Goal: Task Accomplishment & Management: Complete application form

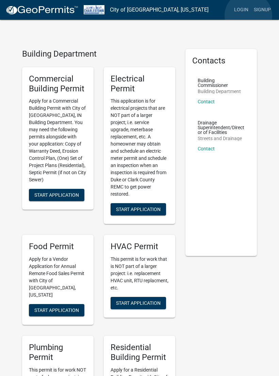
click at [249, 16] on link "Login" at bounding box center [242, 9] width 20 height 13
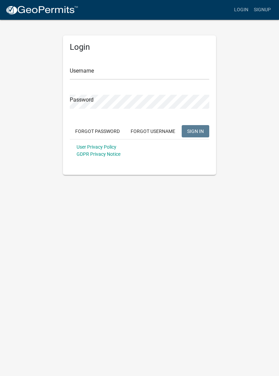
click at [236, 10] on link "Login" at bounding box center [242, 9] width 20 height 13
click at [127, 77] on input "Username" at bounding box center [140, 73] width 140 height 14
type input "Tpurcell"
click at [195, 131] on button "SIGN IN" at bounding box center [196, 131] width 28 height 12
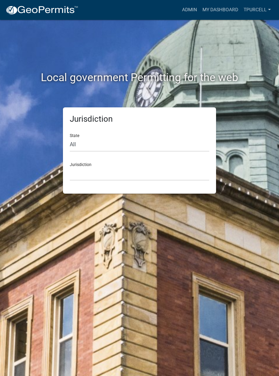
click at [214, 6] on link "My Dashboard" at bounding box center [220, 9] width 41 height 13
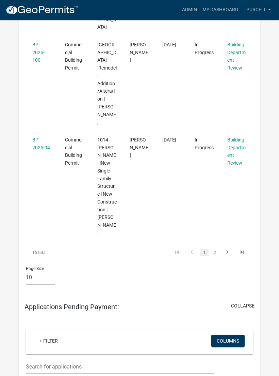
scroll to position [981, 0]
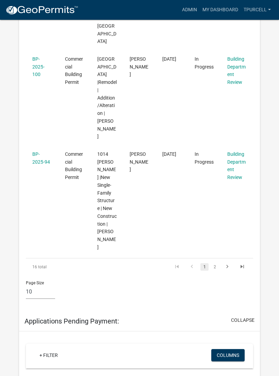
click at [216, 263] on link "2" at bounding box center [215, 266] width 8 height 7
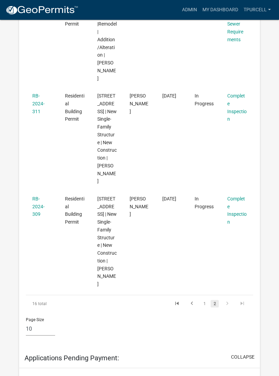
scroll to position [704, 0]
click at [44, 107] on link "RB-2024-311" at bounding box center [38, 103] width 12 height 21
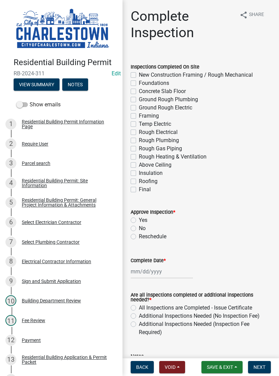
click at [140, 125] on label "Temp Electric" at bounding box center [155, 124] width 32 height 8
click at [140, 124] on input "Temp Electric" at bounding box center [141, 122] width 4 height 4
checkbox input "true"
checkbox input "false"
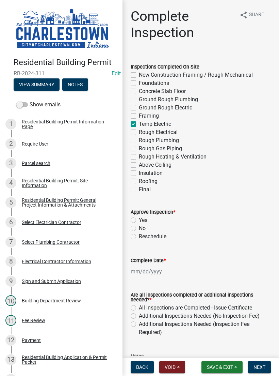
checkbox input "false"
checkbox input "true"
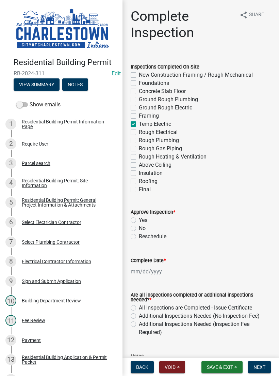
checkbox input "false"
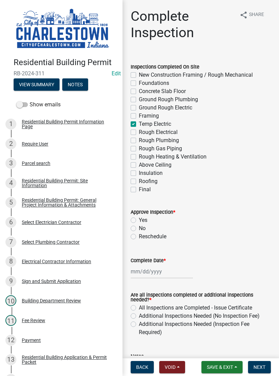
checkbox input "false"
click at [139, 219] on label "Yes" at bounding box center [143, 220] width 9 height 8
click at [139, 219] on input "Yes" at bounding box center [141, 218] width 4 height 4
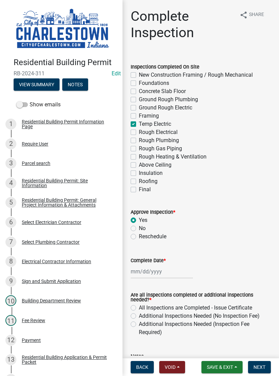
radio input "true"
click at [156, 269] on div at bounding box center [162, 271] width 62 height 14
select select "10"
select select "2025"
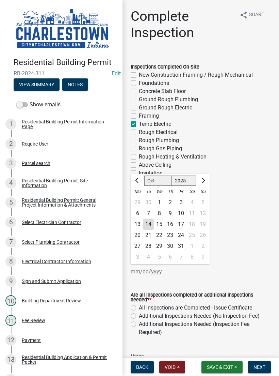
click at [152, 223] on div "14" at bounding box center [148, 224] width 11 height 11
type input "[DATE]"
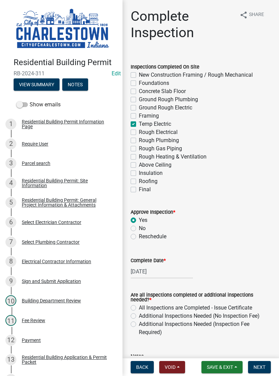
click at [139, 315] on label "Additional Inspections Needed (No Inspection Fee)" at bounding box center [199, 316] width 121 height 8
click at [139, 315] on input "Additional Inspections Needed (No Inspection Fee)" at bounding box center [141, 314] width 4 height 4
radio input "true"
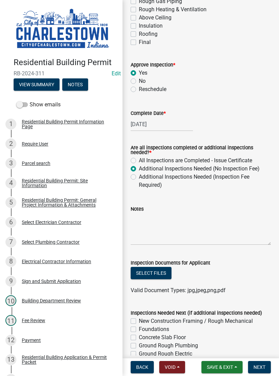
scroll to position [146, 0]
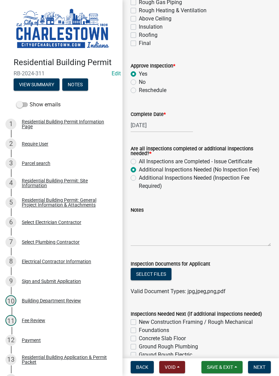
click at [158, 272] on button "Select files" at bounding box center [151, 274] width 41 height 12
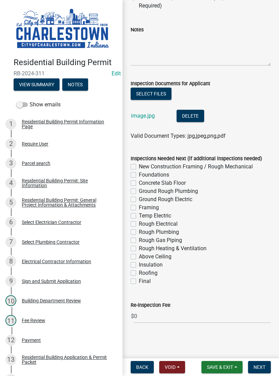
scroll to position [326, 0]
click at [265, 366] on span "Next" at bounding box center [260, 366] width 12 height 5
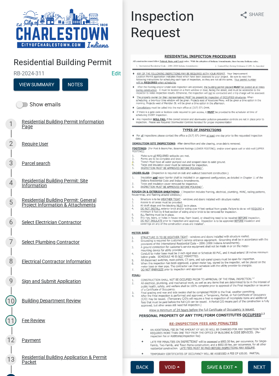
click at [223, 371] on button "Save & Exit" at bounding box center [222, 367] width 41 height 12
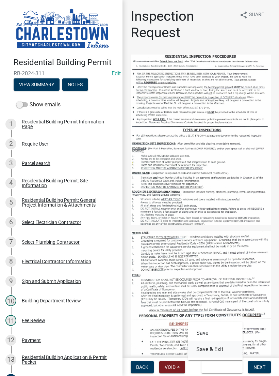
click at [222, 348] on button "Save & Exit" at bounding box center [215, 349] width 54 height 16
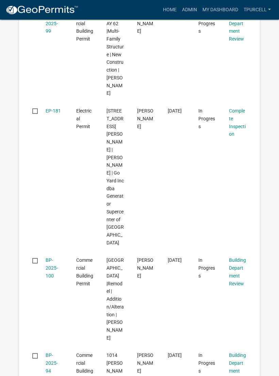
scroll to position [867, 0]
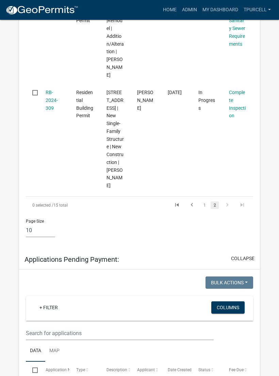
scroll to position [769, 0]
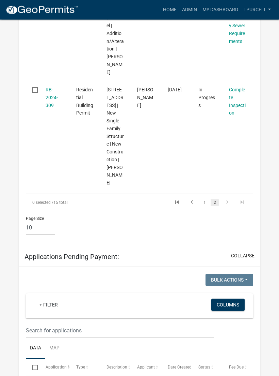
click at [50, 108] on link "RB-2024-309" at bounding box center [52, 97] width 12 height 21
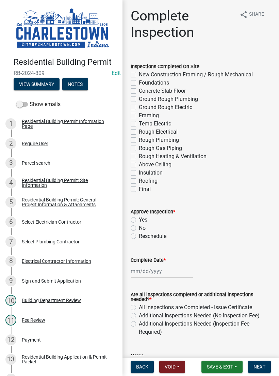
click at [45, 81] on button "View Summary" at bounding box center [37, 84] width 46 height 12
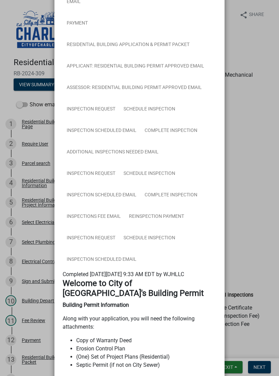
scroll to position [283, 0]
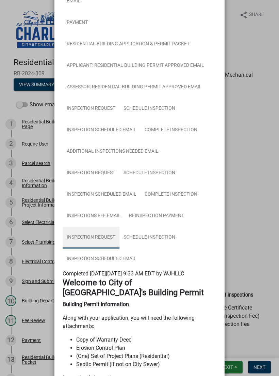
click at [104, 237] on link "Inspection Request" at bounding box center [91, 237] width 57 height 22
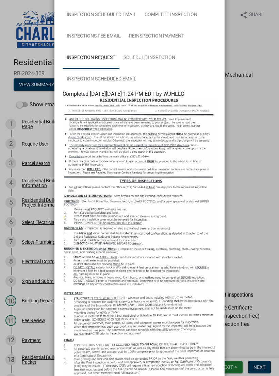
scroll to position [462, 0]
click at [249, 204] on ngb-modal-window "Summary × Printer Friendly Residential Building Permit Information Page Parcel …" at bounding box center [139, 188] width 279 height 376
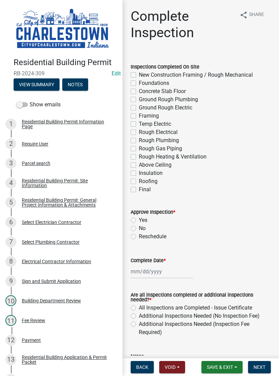
click at [139, 124] on label "Temp Electric" at bounding box center [155, 124] width 32 height 8
click at [139, 124] on input "Temp Electric" at bounding box center [141, 122] width 4 height 4
checkbox input "true"
checkbox input "false"
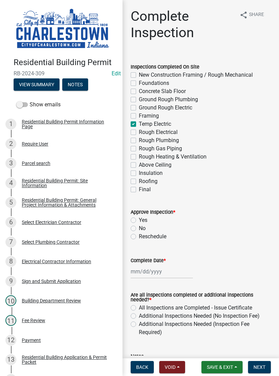
checkbox input "false"
checkbox input "true"
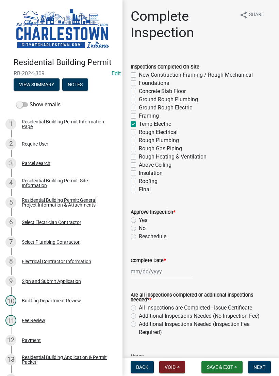
checkbox input "false"
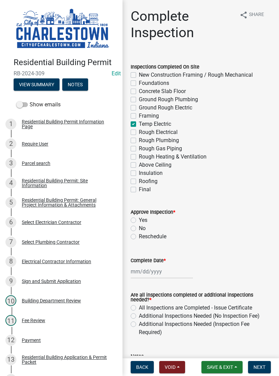
checkbox input "false"
click at [139, 218] on label "Yes" at bounding box center [143, 220] width 9 height 8
click at [139, 218] on input "Yes" at bounding box center [141, 218] width 4 height 4
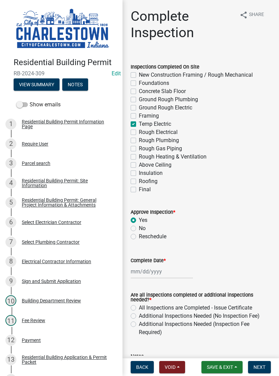
radio input "true"
click at [155, 268] on div at bounding box center [162, 271] width 62 height 14
select select "10"
select select "2025"
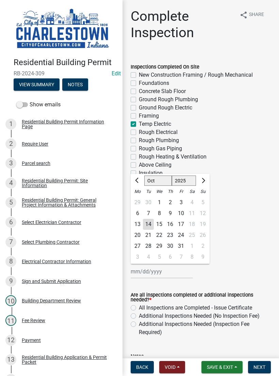
click at [152, 222] on div "14" at bounding box center [148, 224] width 11 height 11
type input "[DATE]"
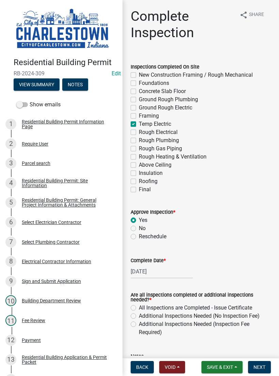
click at [139, 310] on label "All Inspections are Completed - Issue Certificate" at bounding box center [195, 307] width 113 height 8
click at [139, 308] on input "All Inspections are Completed - Issue Certificate" at bounding box center [141, 305] width 4 height 4
radio input "true"
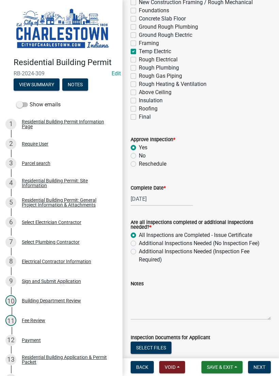
scroll to position [73, 0]
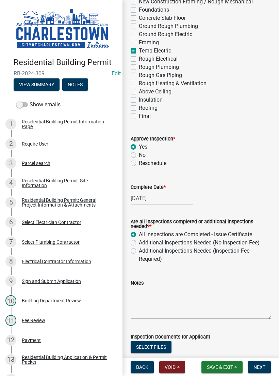
click at [139, 244] on label "Additional Inspections Needed (No Inspection Fee)" at bounding box center [199, 242] width 121 height 8
click at [139, 243] on input "Additional Inspections Needed (No Inspection Fee)" at bounding box center [141, 240] width 4 height 4
radio input "true"
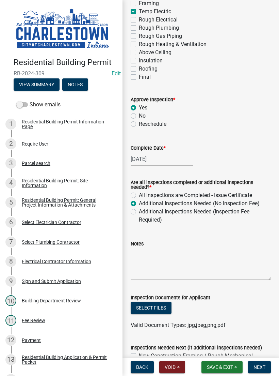
scroll to position [141, 0]
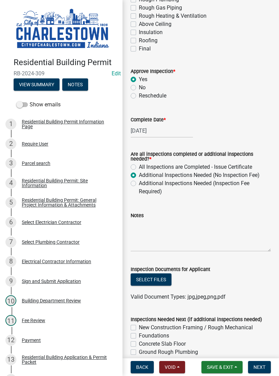
click at [160, 277] on button "Select files" at bounding box center [151, 279] width 41 height 12
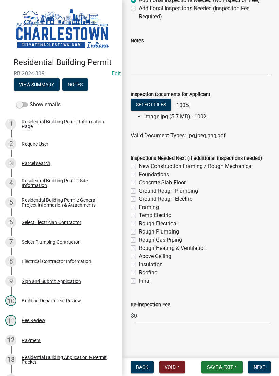
scroll to position [316, 0]
click at [263, 365] on span "Next" at bounding box center [260, 366] width 12 height 5
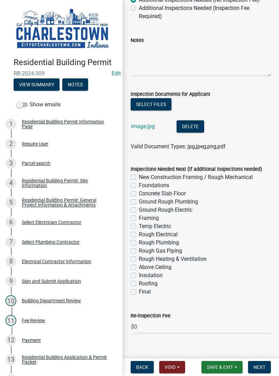
click at [266, 361] on button "Next" at bounding box center [259, 367] width 23 height 12
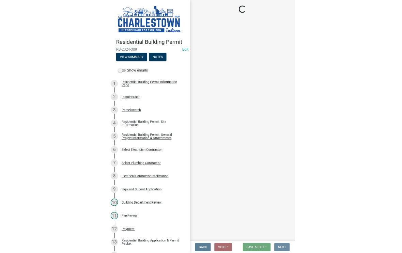
scroll to position [0, 0]
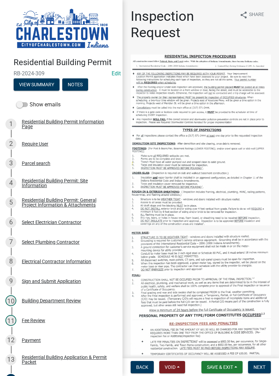
click at [224, 366] on span "Save & Exit" at bounding box center [220, 366] width 26 height 5
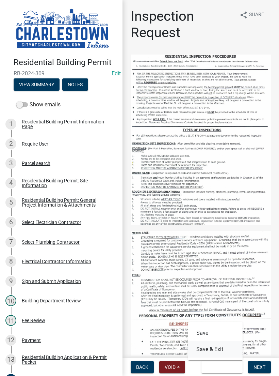
click at [218, 351] on button "Save & Exit" at bounding box center [215, 349] width 54 height 16
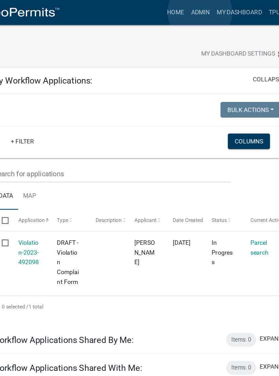
click at [179, 10] on link "Admin" at bounding box center [189, 9] width 20 height 13
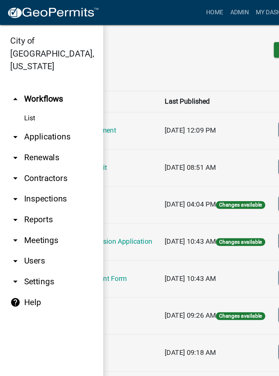
click at [50, 100] on link "arrow_drop_down Applications" at bounding box center [41, 108] width 82 height 16
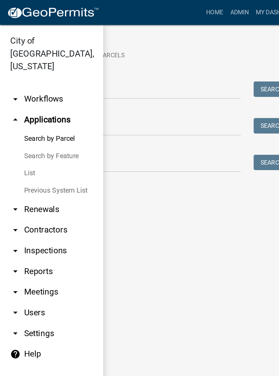
click at [29, 130] on link "List" at bounding box center [41, 137] width 82 height 14
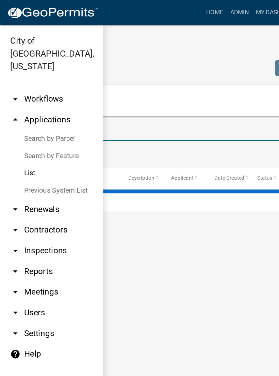
click at [106, 104] on input "text" at bounding box center [118, 104] width 208 height 14
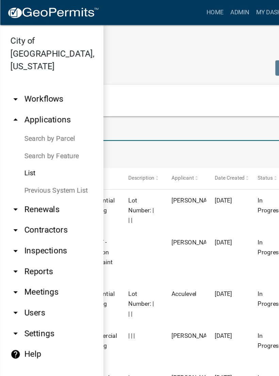
click at [104, 185] on datatable-body-cell at bounding box center [112, 203] width 34 height 41
click at [105, 102] on input "text" at bounding box center [118, 104] width 208 height 14
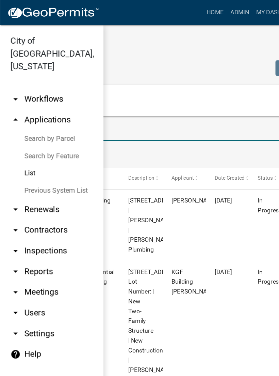
type input "21 le"
click at [134, 123] on ul "Data Map" at bounding box center [140, 121] width 252 height 21
click at [130, 107] on input "21 le" at bounding box center [118, 104] width 208 height 14
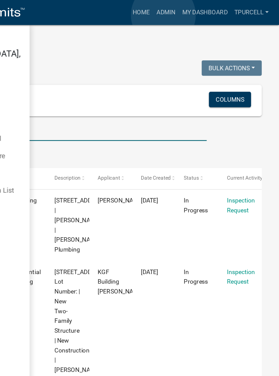
click at [179, 12] on link "Admin" at bounding box center [189, 9] width 20 height 13
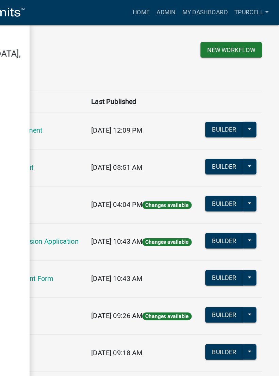
click at [33, 100] on link "arrow_drop_down Applications" at bounding box center [41, 108] width 82 height 16
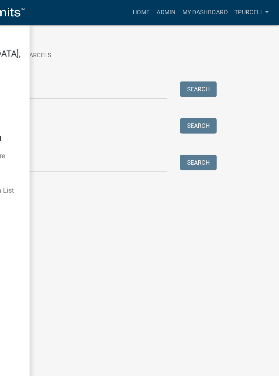
click at [27, 130] on link "List" at bounding box center [41, 137] width 82 height 14
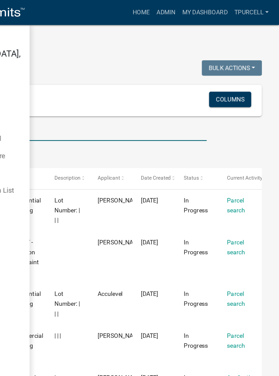
click at [97, 100] on input "text" at bounding box center [118, 104] width 208 height 14
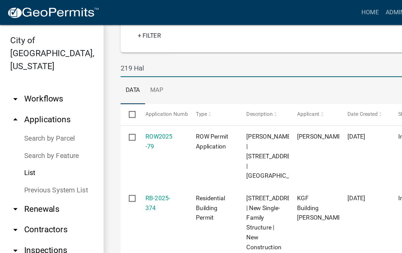
scroll to position [76, 0]
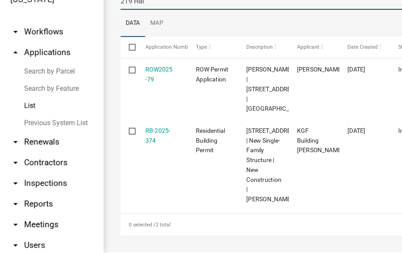
type input "219 Hal"
click at [124, 105] on link "ROW2025 -79" at bounding box center [125, 111] width 21 height 13
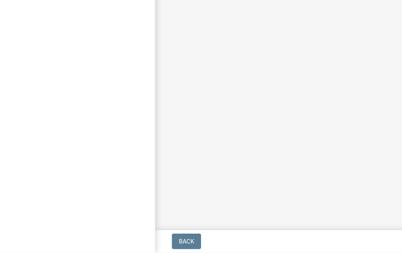
select select "3: 3"
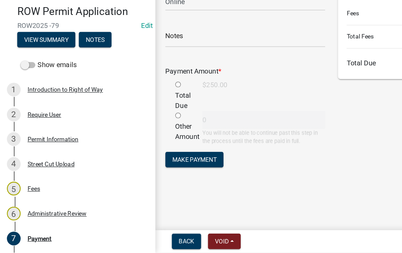
click at [279, 238] on div "Back Void Withdraw Lock Expire Void Save & Exit Save Save & Exit Next" at bounding box center [262, 244] width 268 height 12
click at [279, 238] on button "Save & Exit" at bounding box center [339, 244] width 41 height 12
click at [279, 218] on button "Save & Exit" at bounding box center [333, 226] width 54 height 16
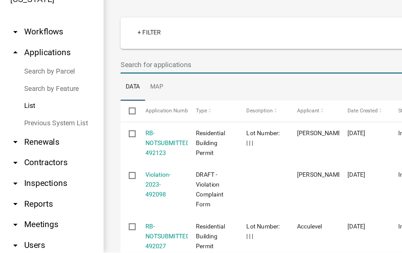
click at [95, 97] on input "text" at bounding box center [216, 104] width 242 height 14
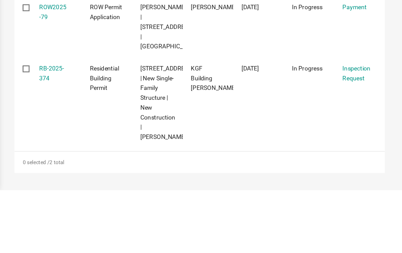
type input "219 hal"
click at [115, 154] on link "RB-2025-374" at bounding box center [125, 160] width 20 height 13
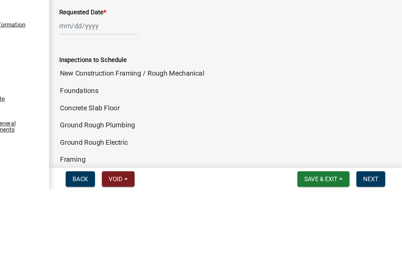
scroll to position [608, 0]
click at [131, 181] on input "Concrete Slab Floor" at bounding box center [262, 188] width 263 height 14
click at [131, 168] on input "Foundations" at bounding box center [262, 175] width 263 height 14
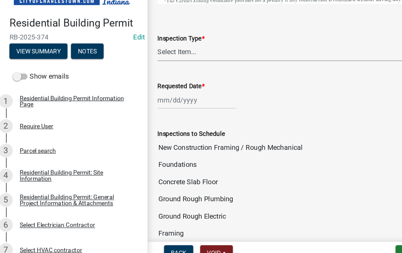
click at [143, 78] on select "Select Item... New Construction Framing / Rough Mechanical Foundations Concrete…" at bounding box center [262, 85] width 263 height 14
click at [140, 78] on select "Select Item... New Construction Framing / Rough Mechanical Foundations Concrete…" at bounding box center [262, 85] width 263 height 14
select select "18e7c4b3-438d-46af-8feb-0ae748388863"
click at [143, 116] on div at bounding box center [162, 123] width 62 height 14
select select "10"
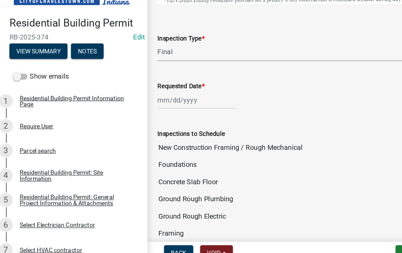
select select "2025"
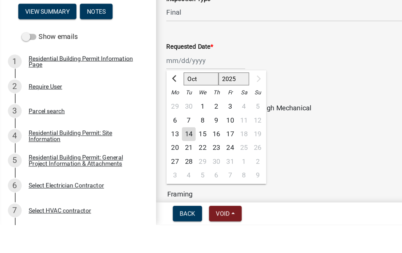
click at [148, 197] on div "28" at bounding box center [148, 202] width 11 height 11
type input "[DATE]"
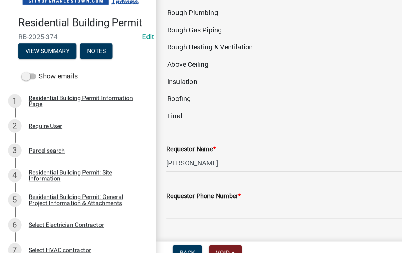
scroll to position [835, 0]
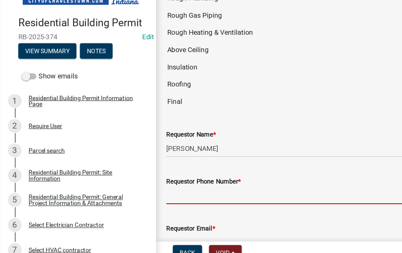
click at [165, 192] on input "Requestor Phone Number *" at bounding box center [262, 199] width 263 height 14
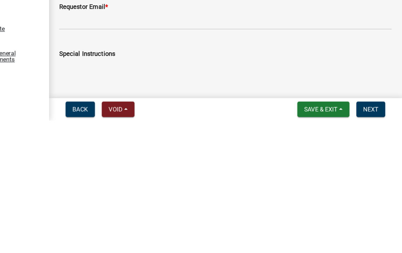
scroll to position [899, 0]
type input "5025233650"
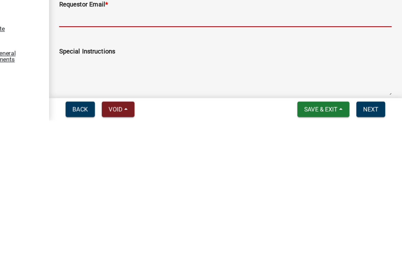
click at [131, 165] on input "Requestor Email *" at bounding box center [262, 172] width 263 height 14
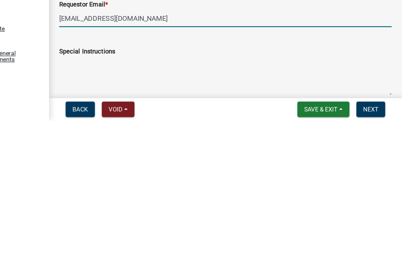
type input "[EMAIL_ADDRESS][DOMAIN_NAME]"
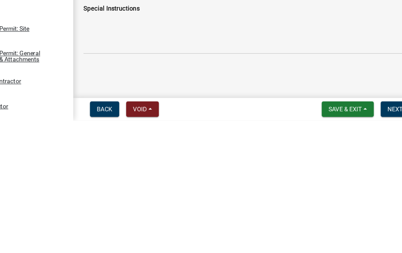
scroll to position [932, 0]
click at [279, 241] on span "Next" at bounding box center [377, 243] width 12 height 5
click at [131, 64] on select "Select Item... [PERSON_NAME] ([PERSON_NAME]) [PERSON_NAME] ([PERSON_NAME]) [PER…" at bounding box center [262, 71] width 263 height 14
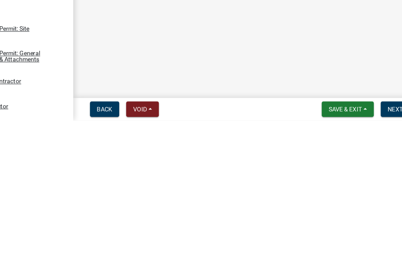
click at [131, 64] on select "Select Item... [PERSON_NAME] ([PERSON_NAME]) [PERSON_NAME] ([PERSON_NAME]) [PER…" at bounding box center [262, 71] width 263 height 14
select select "63e5a778-15f7-4a13-aba2-a6e5541a0fb3"
click at [131, 116] on div at bounding box center [162, 123] width 62 height 14
select select "10"
select select "2025"
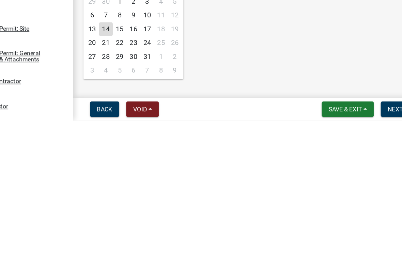
click at [131, 116] on input "Schedule Date *" at bounding box center [162, 123] width 62 height 14
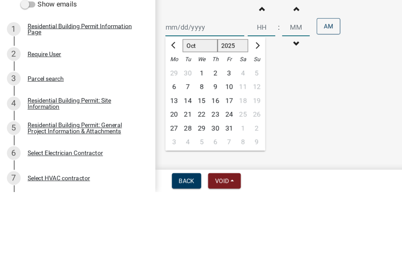
click at [147, 175] on div "14" at bounding box center [148, 180] width 11 height 11
type input "[DATE]"
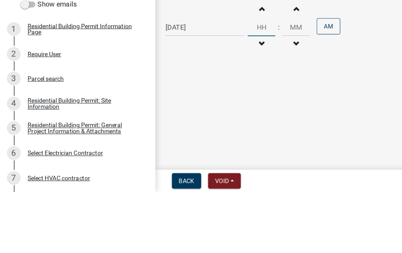
click at [196, 116] on input "Hours" at bounding box center [207, 123] width 22 height 14
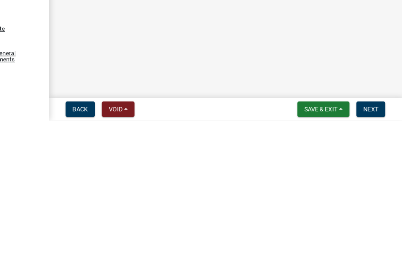
click at [279, 241] on span "Next" at bounding box center [377, 243] width 12 height 5
click at [139, 147] on label "Final" at bounding box center [145, 151] width 12 height 8
click at [139, 147] on input "Final" at bounding box center [141, 149] width 4 height 4
checkbox input "true"
checkbox input "false"
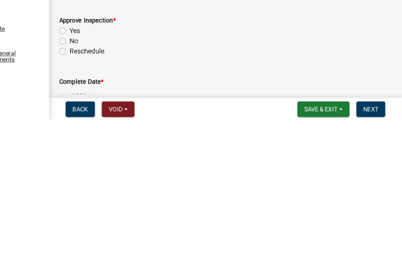
checkbox input "false"
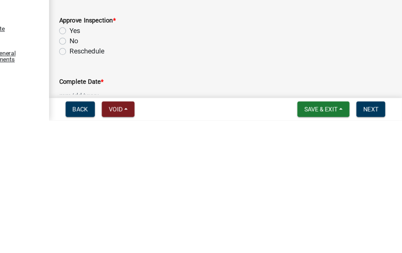
checkbox input "false"
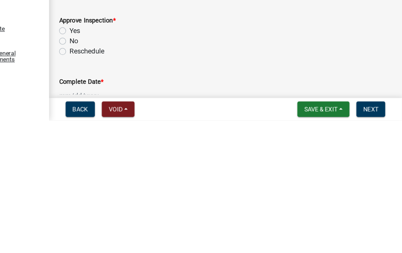
checkbox input "false"
checkbox input "true"
click at [139, 178] on label "Yes" at bounding box center [143, 182] width 9 height 8
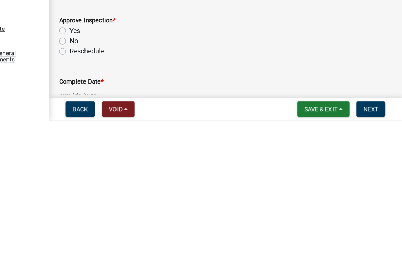
click at [139, 178] on input "Yes" at bounding box center [141, 180] width 4 height 4
radio input "true"
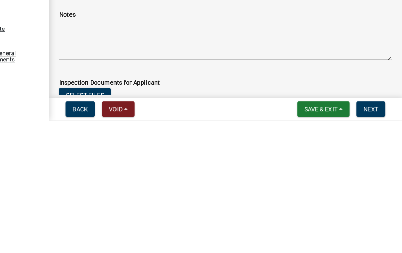
click at [131, 89] on div at bounding box center [162, 96] width 62 height 14
select select "10"
select select "2025"
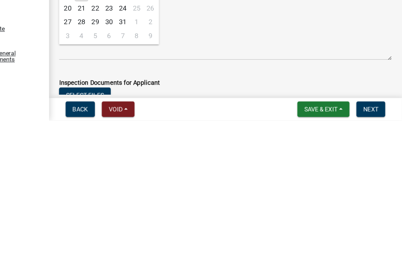
click at [143, 148] on div "14" at bounding box center [148, 153] width 11 height 11
type input "[DATE]"
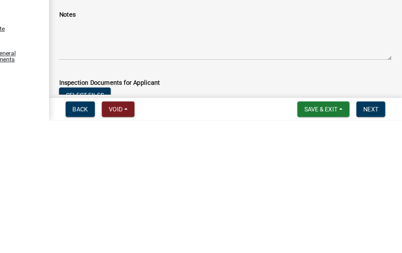
click at [139, 133] on label "Additional Inspections Needed (No Inspection Fee)" at bounding box center [199, 137] width 121 height 8
click at [139, 133] on input "Additional Inspections Needed (No Inspection Fee)" at bounding box center [141, 135] width 4 height 4
radio input "true"
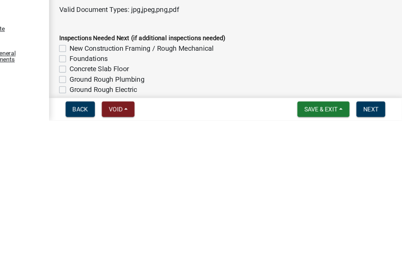
scroll to position [245, 0]
click at [131, 88] on textarea "Notes" at bounding box center [262, 104] width 263 height 32
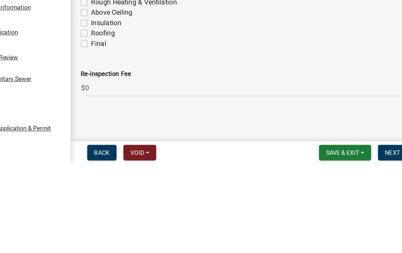
scroll to position [172, 0]
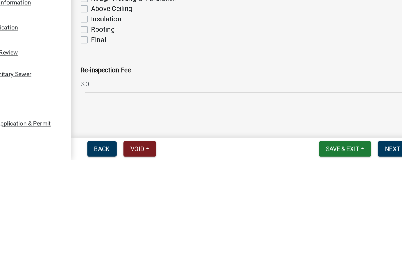
type textarea "Smoke detectors working properly"
click at [131, 154] on div "Final" at bounding box center [262, 158] width 263 height 8
click at [123, 105] on main "Complete Inspection share Share Inspections Completed On Site New Construction …" at bounding box center [262, 116] width 279 height 233
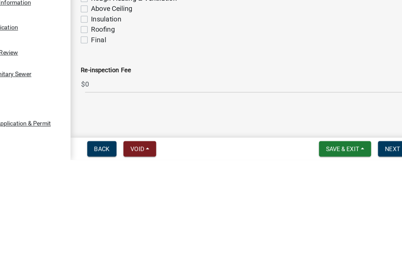
click at [123, 102] on main "Complete Inspection share Share Inspections Completed On Site New Construction …" at bounding box center [262, 116] width 279 height 233
click at [123, 104] on main "Complete Inspection share Share Inspections Completed On Site New Construction …" at bounding box center [262, 116] width 279 height 233
click at [123, 106] on main "Complete Inspection share Share Inspections Completed On Site New Construction …" at bounding box center [262, 116] width 279 height 233
click at [123, 105] on main "Complete Inspection share Share Inspections Completed On Site New Construction …" at bounding box center [262, 116] width 279 height 233
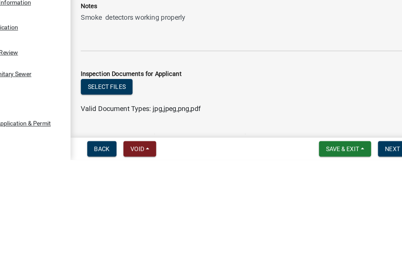
scroll to position [197, 0]
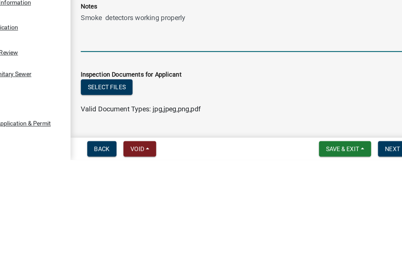
click at [131, 136] on textarea "Smoke detectors working properly" at bounding box center [262, 152] width 263 height 32
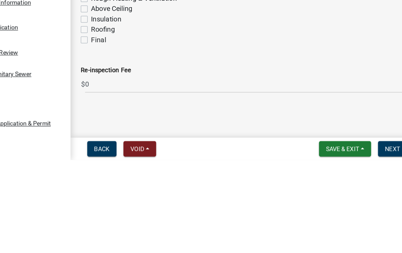
scroll to position [397, 0]
click at [139, 154] on label "Final" at bounding box center [145, 158] width 12 height 8
click at [139, 154] on input "Final" at bounding box center [141, 156] width 4 height 4
checkbox input "true"
checkbox input "false"
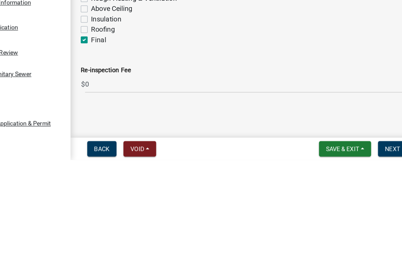
checkbox input "false"
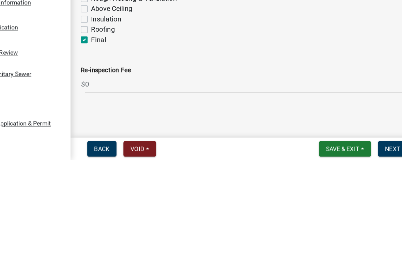
checkbox input "false"
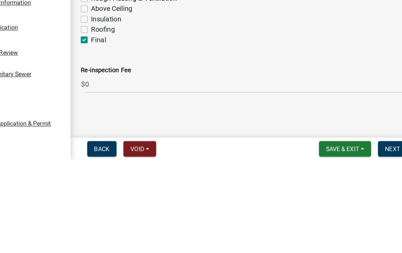
checkbox input "false"
checkbox input "true"
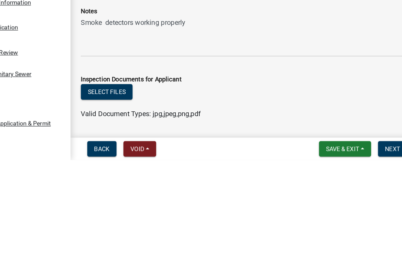
scroll to position [186, 0]
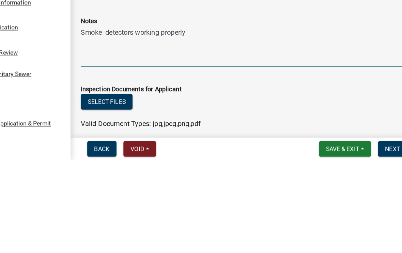
click at [131, 147] on textarea "Smoke detectors working properly" at bounding box center [262, 163] width 263 height 32
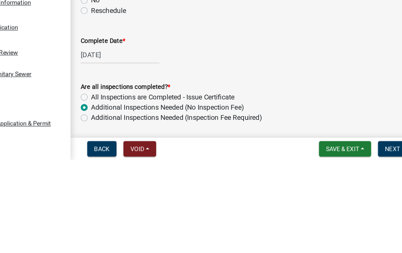
scroll to position [86, 0]
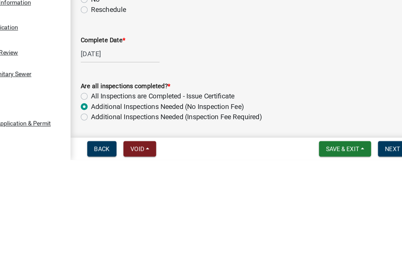
click at [131, 192] on label "Are all inspections completed? *" at bounding box center [166, 194] width 71 height 5
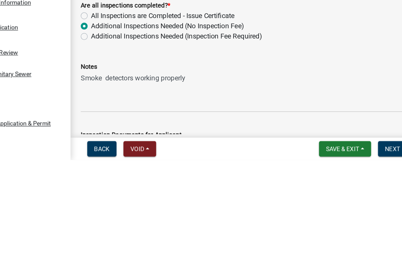
scroll to position [149, 0]
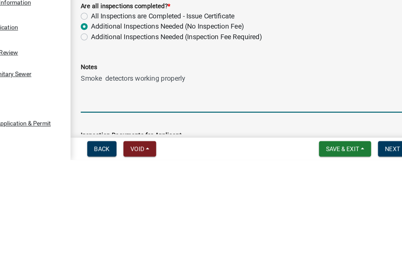
click at [131, 184] on textarea "Smoke detectors working properly" at bounding box center [262, 200] width 263 height 32
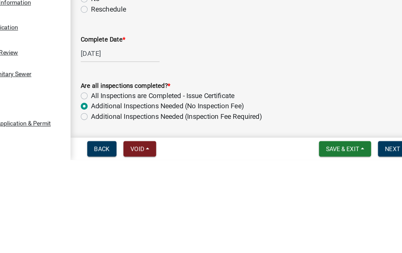
scroll to position [88, 0]
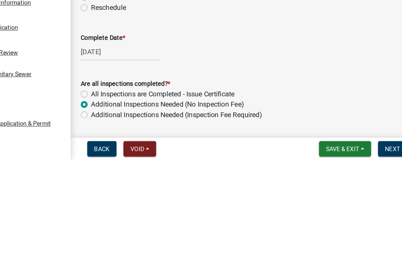
click at [131, 197] on div "All Inspections are Completed - Issue Certificate" at bounding box center [262, 201] width 263 height 8
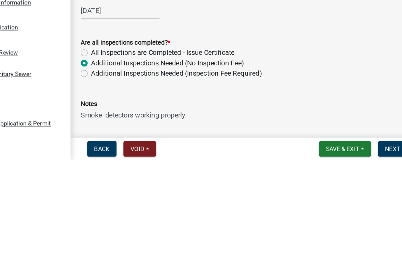
click at [128, 238] on div "Back Void Withdraw Lock Expire Void Save & Exit Save Save & Exit Next" at bounding box center [262, 244] width 268 height 12
click at [136, 238] on button "Back" at bounding box center [147, 244] width 23 height 12
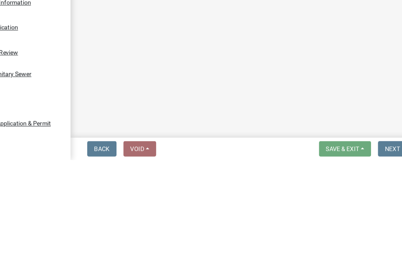
select select "63e5a778-15f7-4a13-aba2-a6e5541a0fb3"
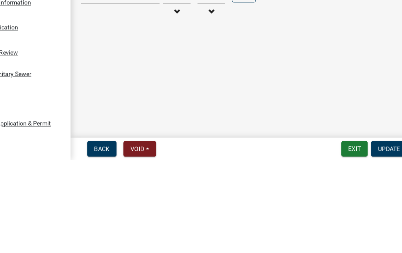
click at [279, 241] on span "Update" at bounding box center [374, 243] width 17 height 5
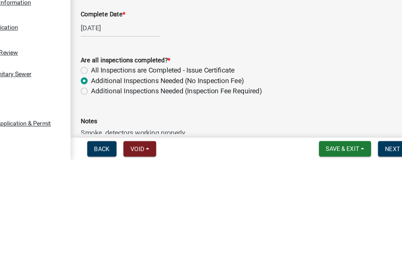
scroll to position [119, 0]
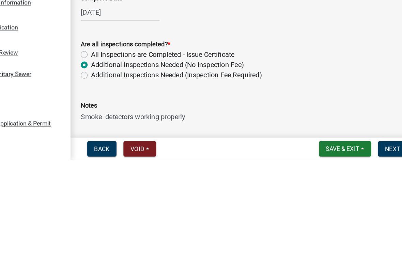
click at [139, 165] on label "All Inspections are Completed - Issue Certificate" at bounding box center [195, 169] width 113 height 8
click at [139, 165] on input "All Inspections are Completed - Issue Certificate" at bounding box center [141, 167] width 4 height 4
radio input "true"
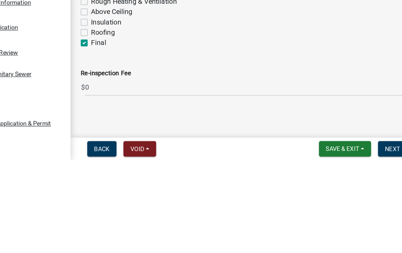
scroll to position [394, 0]
click at [279, 241] on span "Next" at bounding box center [377, 243] width 12 height 5
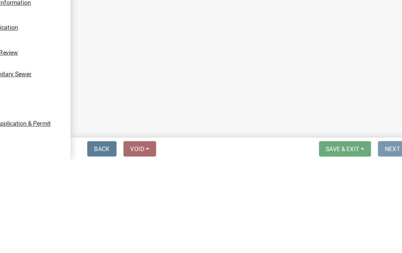
scroll to position [0, 0]
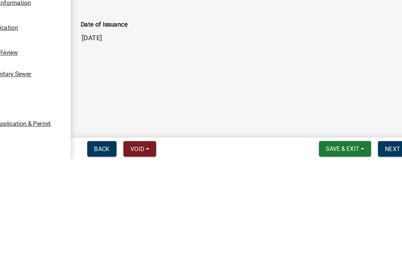
click at [126, 38] on div "Which Certificate Needs to Be Issued? * Certificate of Completion Certificate o…" at bounding box center [262, 54] width 273 height 33
click at [139, 63] on label "Certificate of Occupancy" at bounding box center [168, 67] width 59 height 8
click at [139, 63] on input "Certificate of Occupancy" at bounding box center [141, 65] width 4 height 4
radio input "true"
click at [279, 238] on button "Next" at bounding box center [377, 244] width 23 height 12
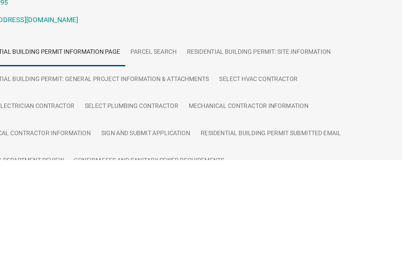
click at [279, 8] on link "My Dashboard" at bounding box center [342, 9] width 41 height 13
